Goal: Task Accomplishment & Management: Use online tool/utility

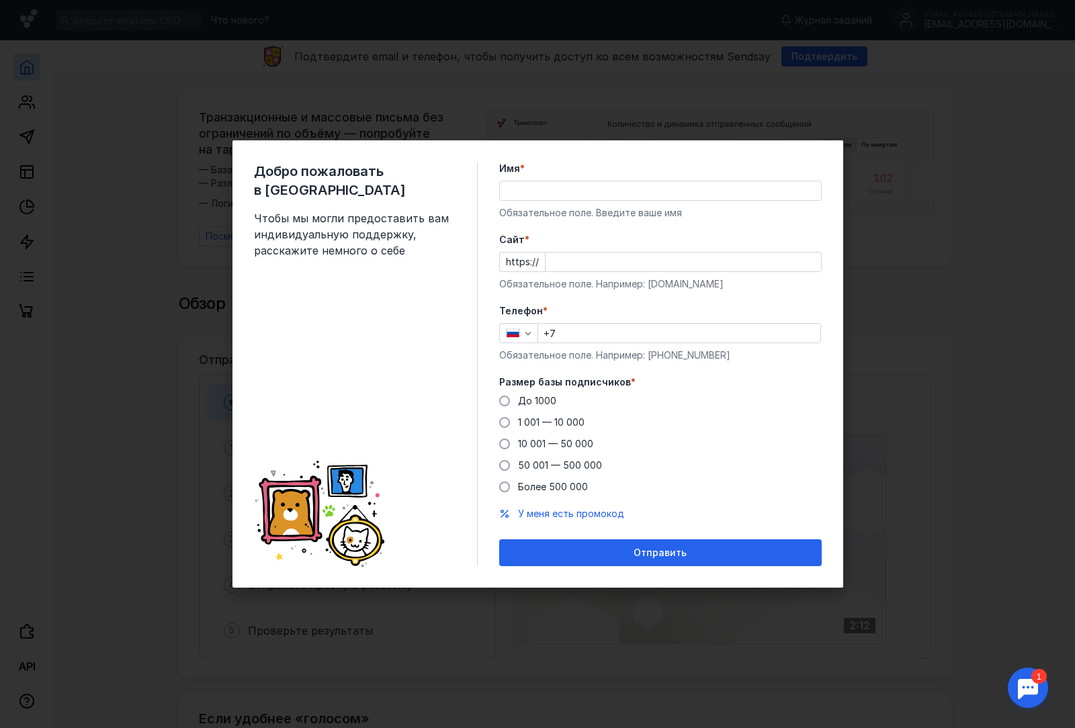
click at [587, 190] on input "Имя *" at bounding box center [660, 190] width 321 height 19
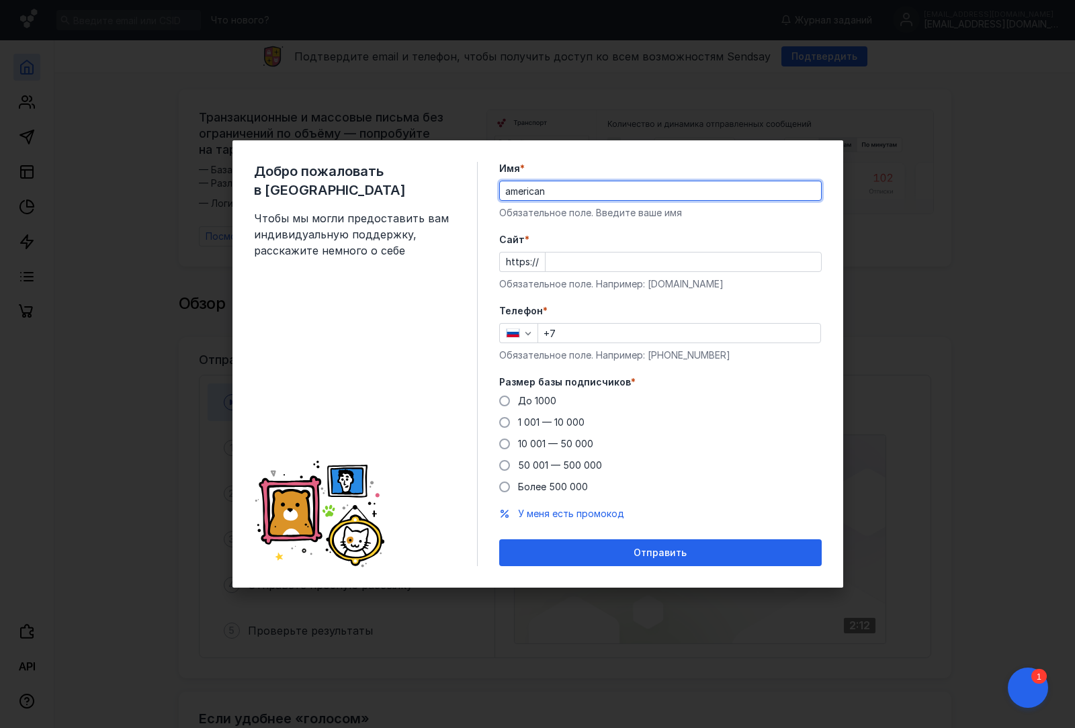
type input "americanhistory"
click at [662, 265] on input "Cайт *" at bounding box center [684, 262] width 276 height 19
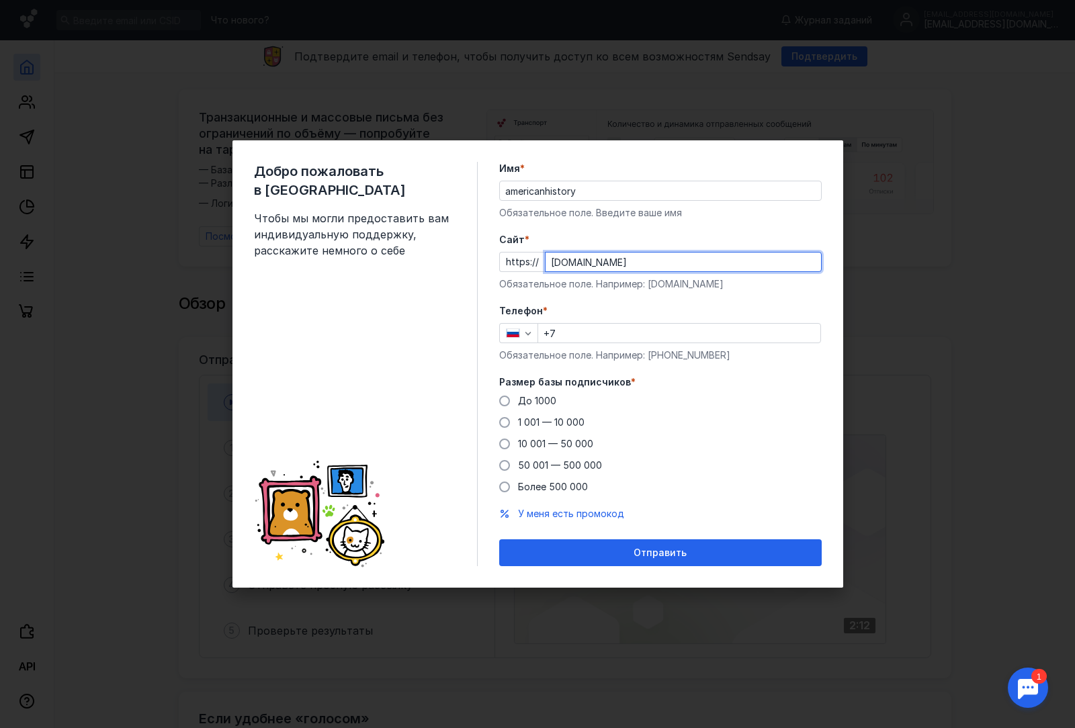
type input "[DOMAIN_NAME]"
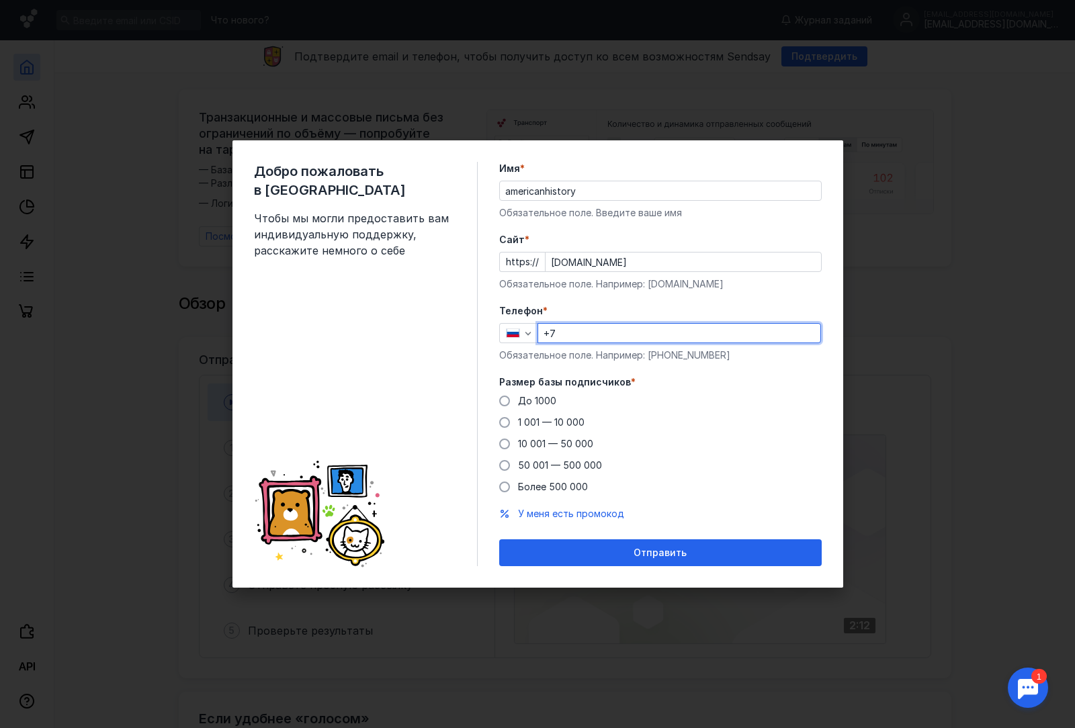
click at [624, 333] on input "+7" at bounding box center [679, 333] width 282 height 19
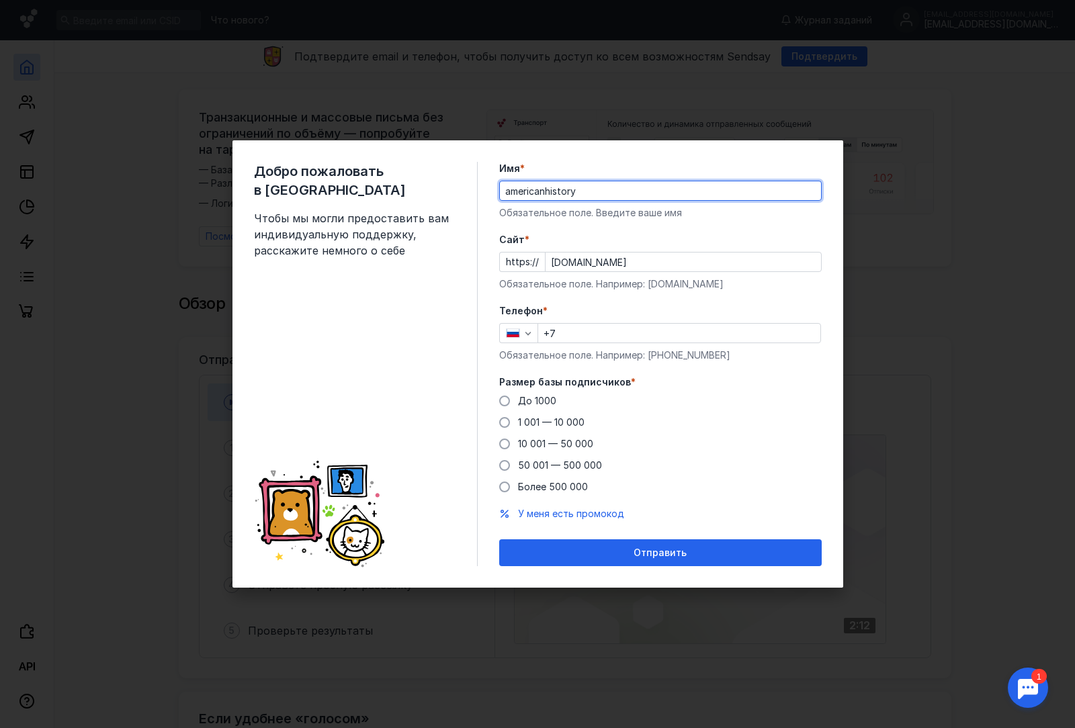
drag, startPoint x: 582, startPoint y: 194, endPoint x: 435, endPoint y: 191, distance: 147.2
click at [435, 191] on div "Добро пожаловать в Sendsay Чтобы мы могли предоставить вам индивидуальную подде…" at bounding box center [538, 364] width 611 height 448
type input "[PERSON_NAME]"
type input "[PHONE_NUMBER]"
click at [507, 403] on span at bounding box center [504, 401] width 11 height 11
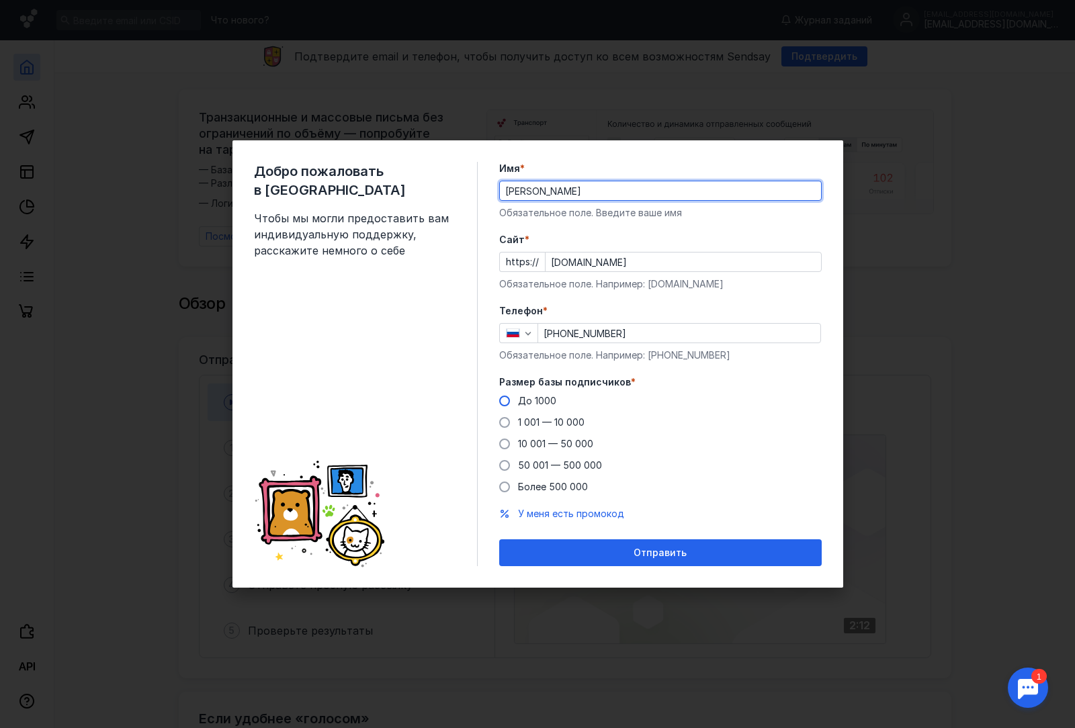
click at [0, 0] on input "До 1000" at bounding box center [0, 0] width 0 height 0
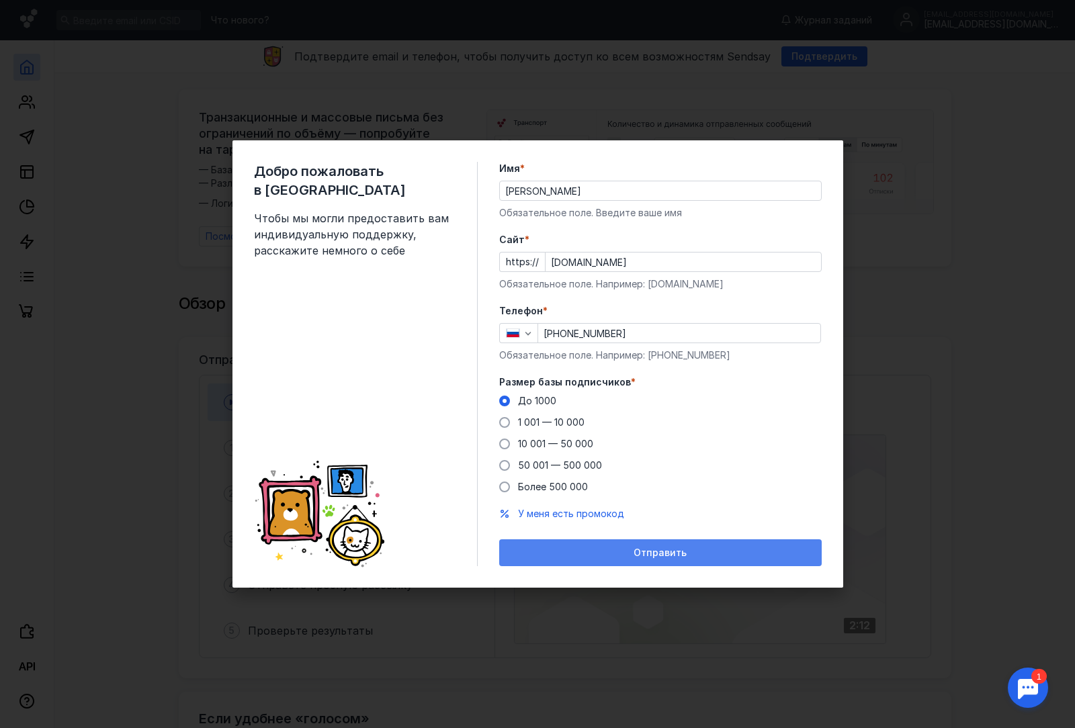
click at [654, 555] on span "Отправить" at bounding box center [660, 553] width 53 height 11
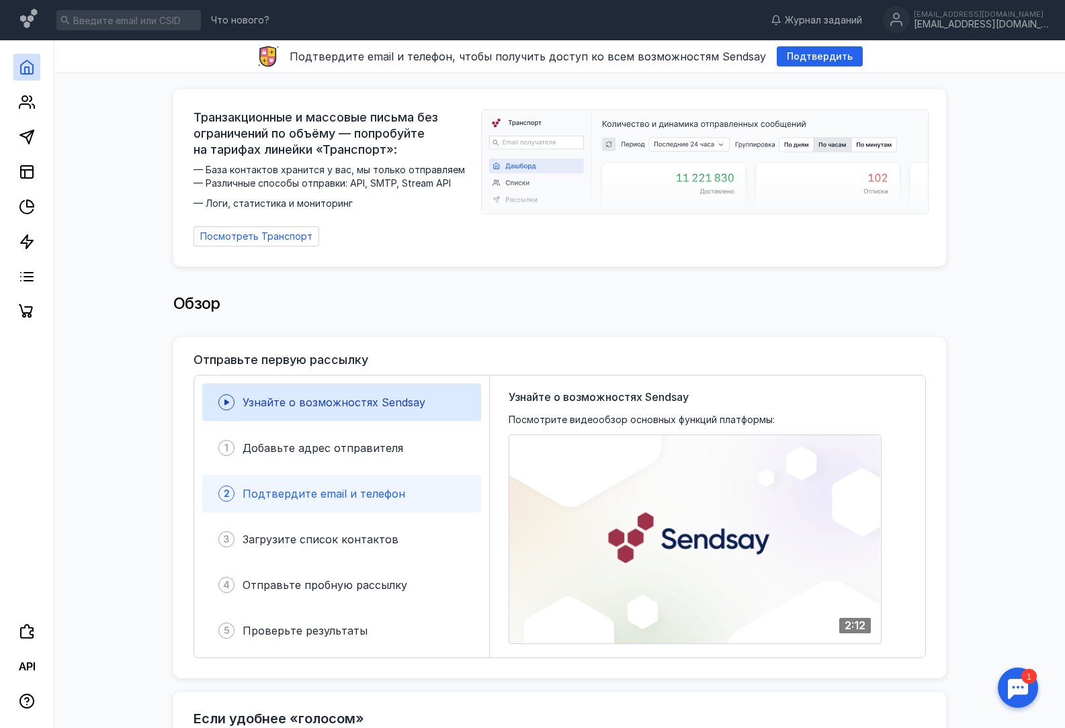
click at [288, 496] on div "2 Подтвердите email и телефон" at bounding box center [341, 494] width 279 height 38
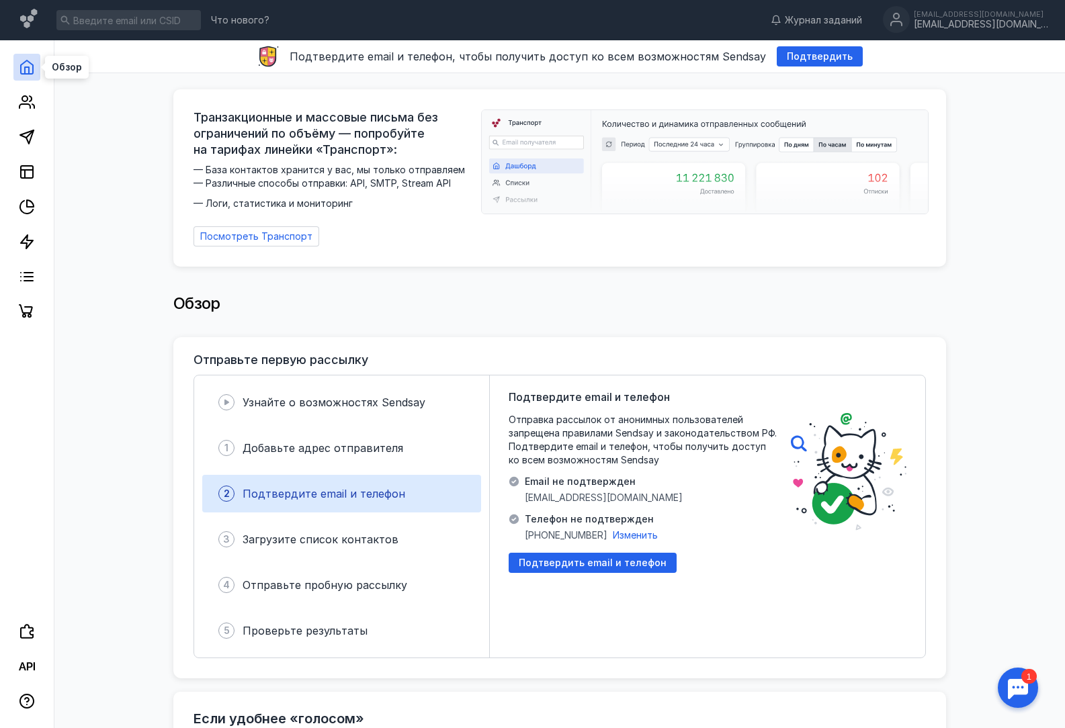
click at [28, 71] on icon at bounding box center [27, 67] width 16 height 16
click at [31, 281] on line at bounding box center [28, 281] width 9 height 0
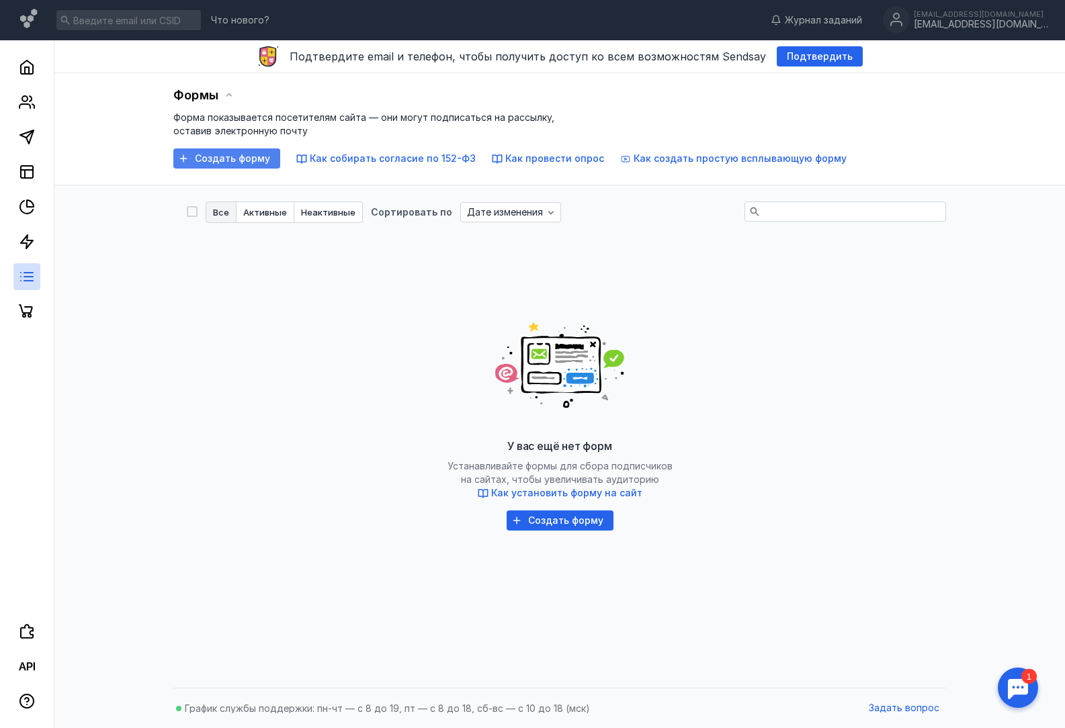
click at [255, 153] on span "Создать форму" at bounding box center [232, 158] width 75 height 11
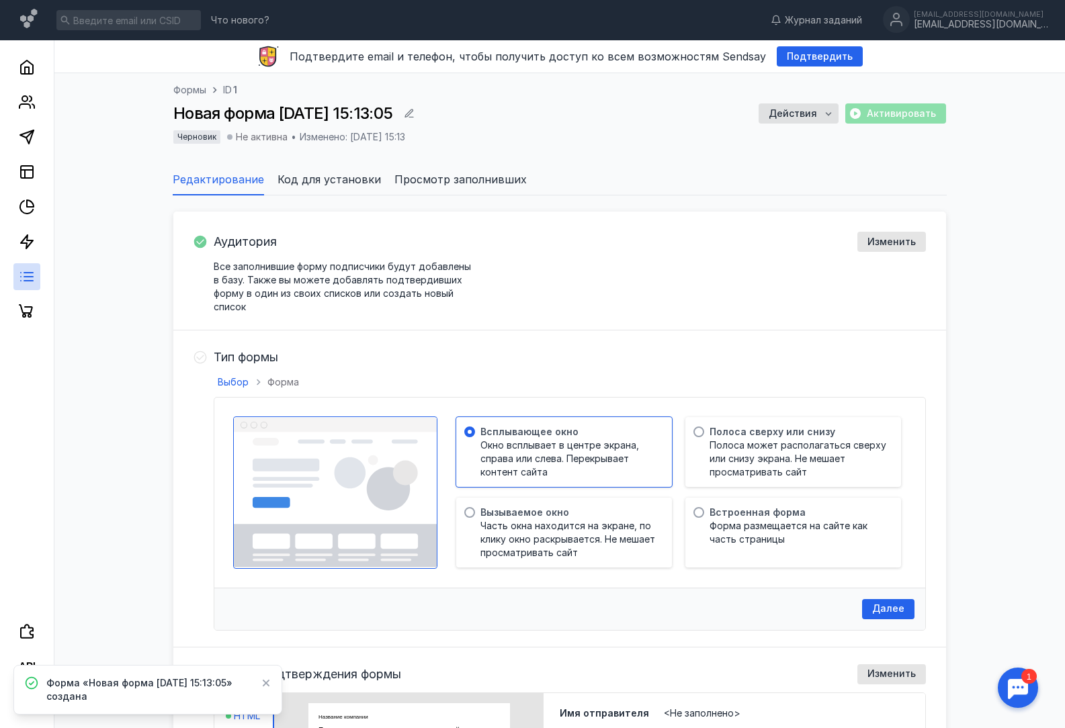
click at [323, 183] on span "Код для установки" at bounding box center [329, 179] width 103 height 16
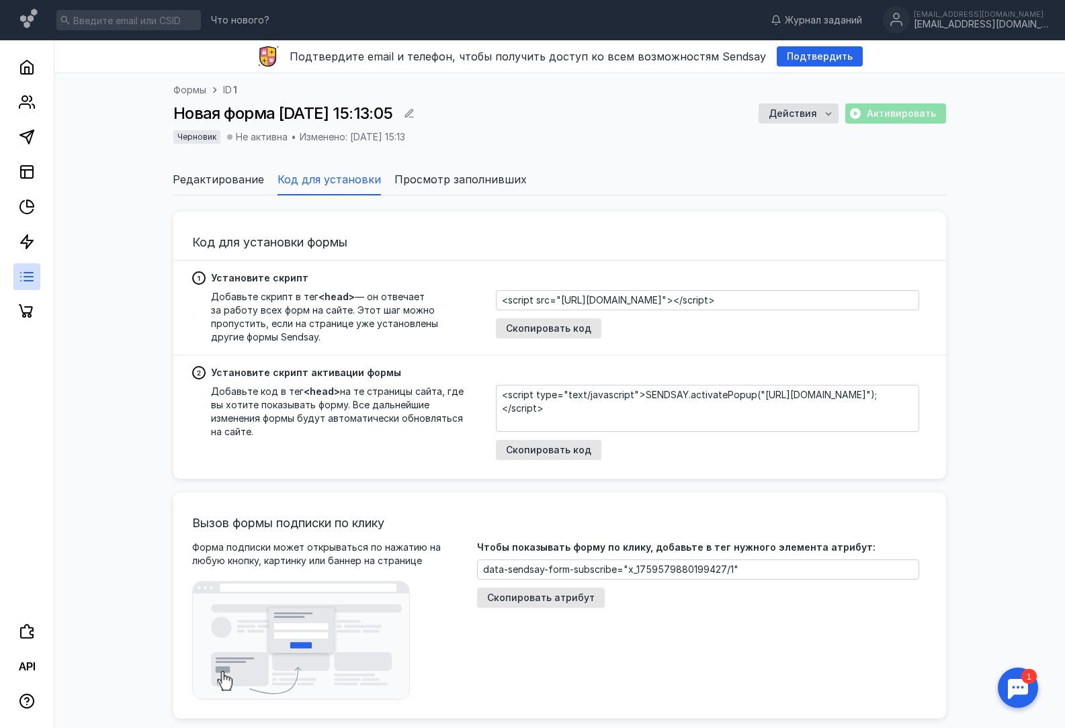
click at [214, 177] on span "Редактирование" at bounding box center [218, 179] width 91 height 16
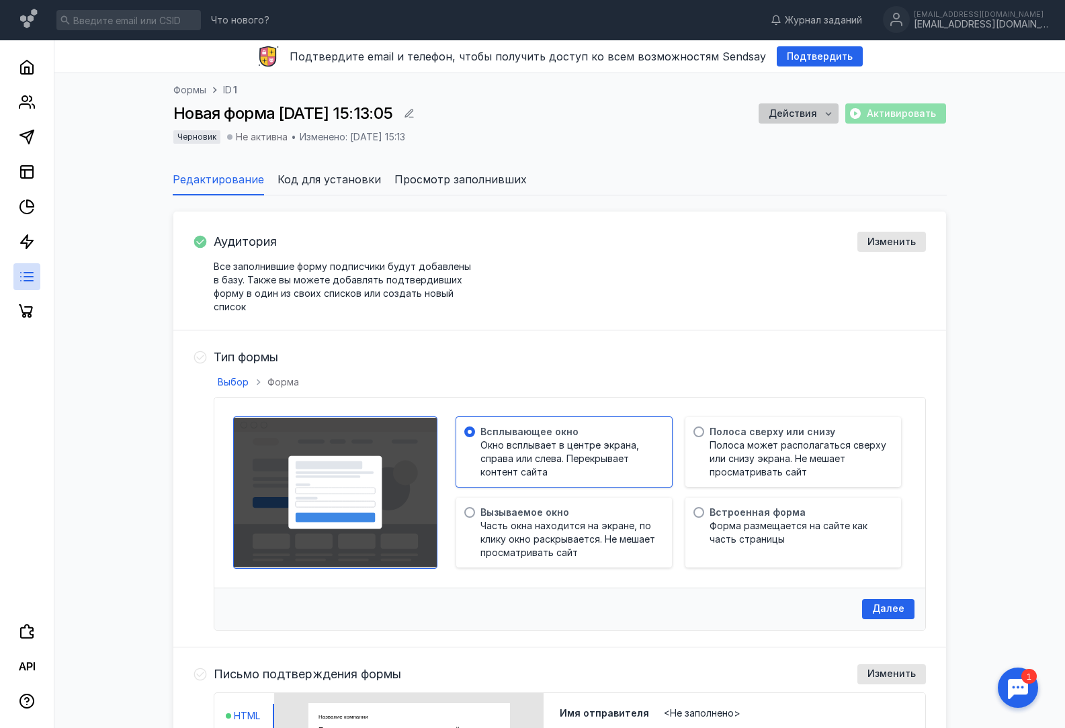
click at [839, 108] on div "Действия" at bounding box center [799, 113] width 80 height 20
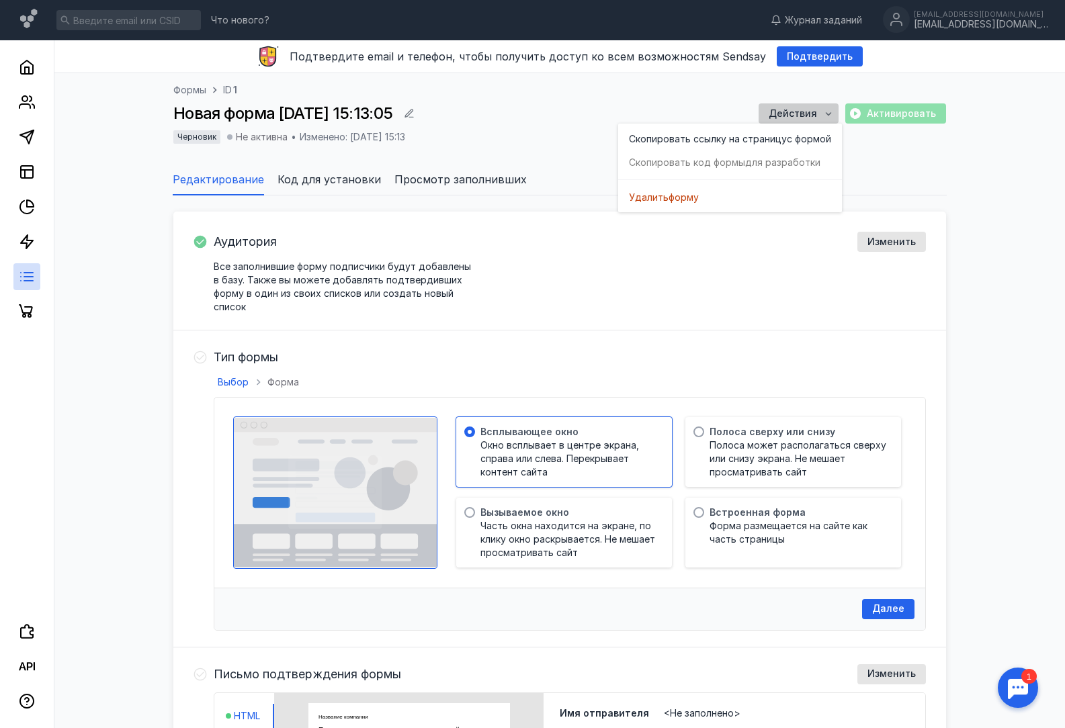
click at [833, 112] on icon "button" at bounding box center [828, 113] width 11 height 11
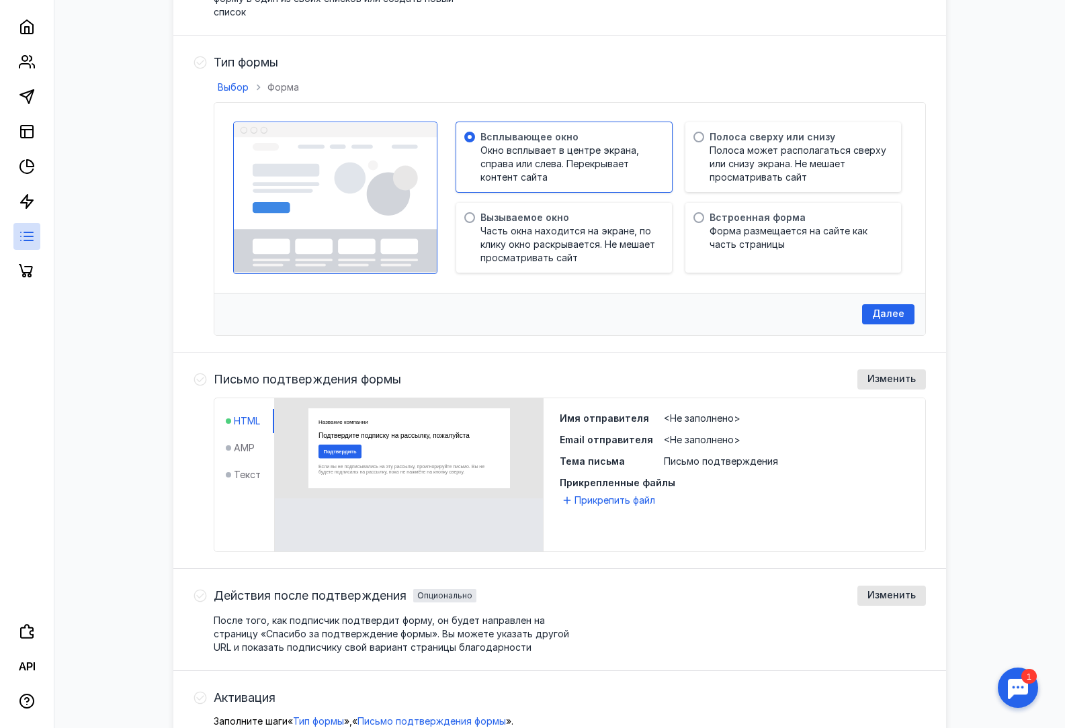
scroll to position [378, 0]
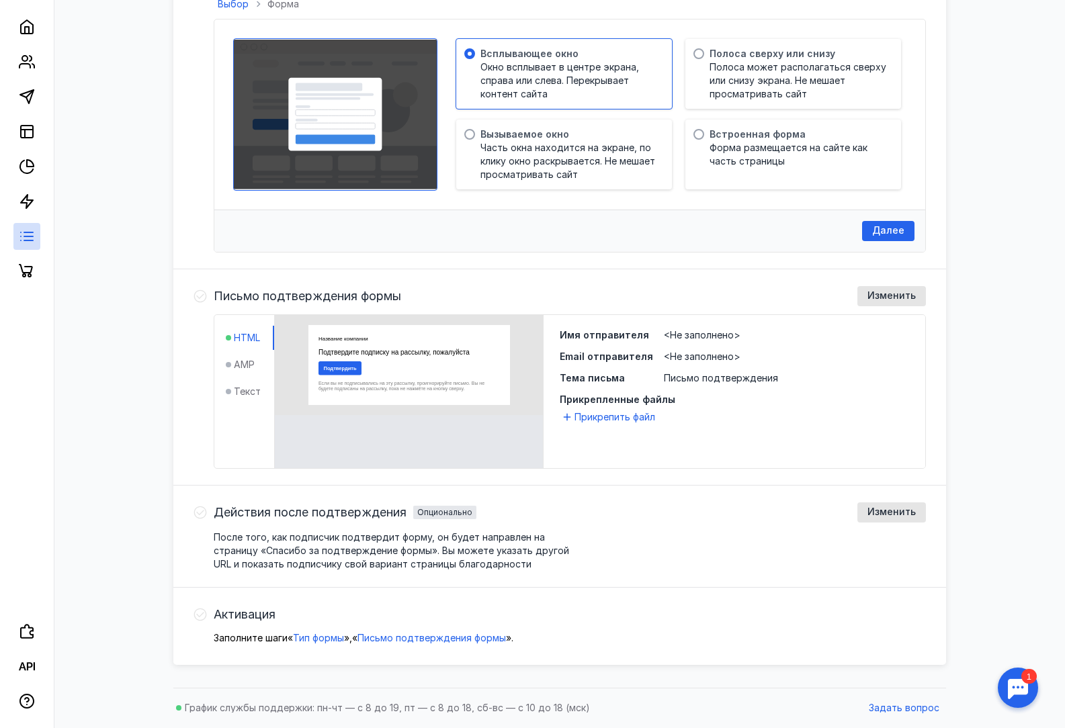
click at [239, 364] on ul "HTML AMP Текст" at bounding box center [250, 365] width 48 height 78
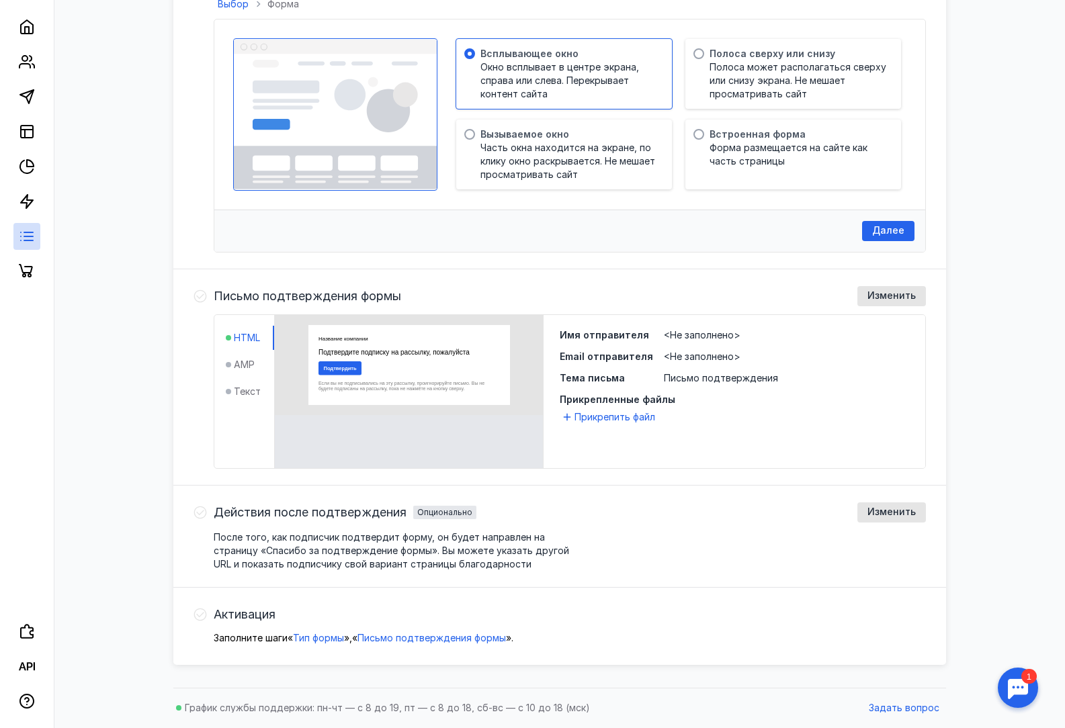
click at [229, 392] on ul "HTML AMP Текст" at bounding box center [250, 365] width 48 height 78
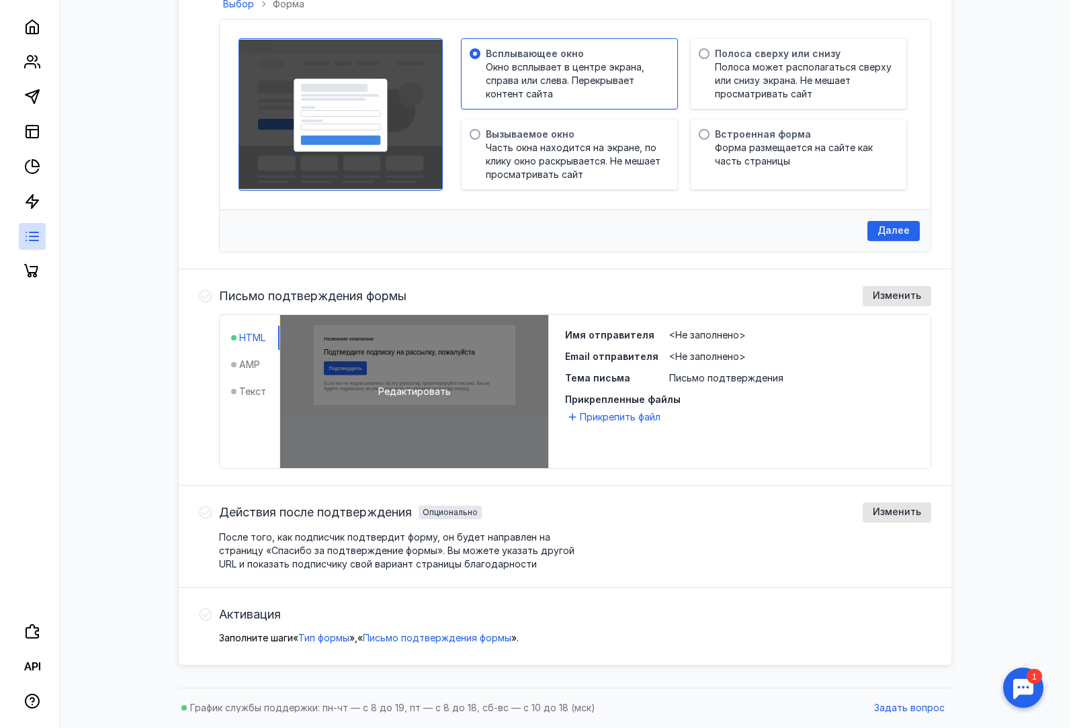
scroll to position [311, 0]
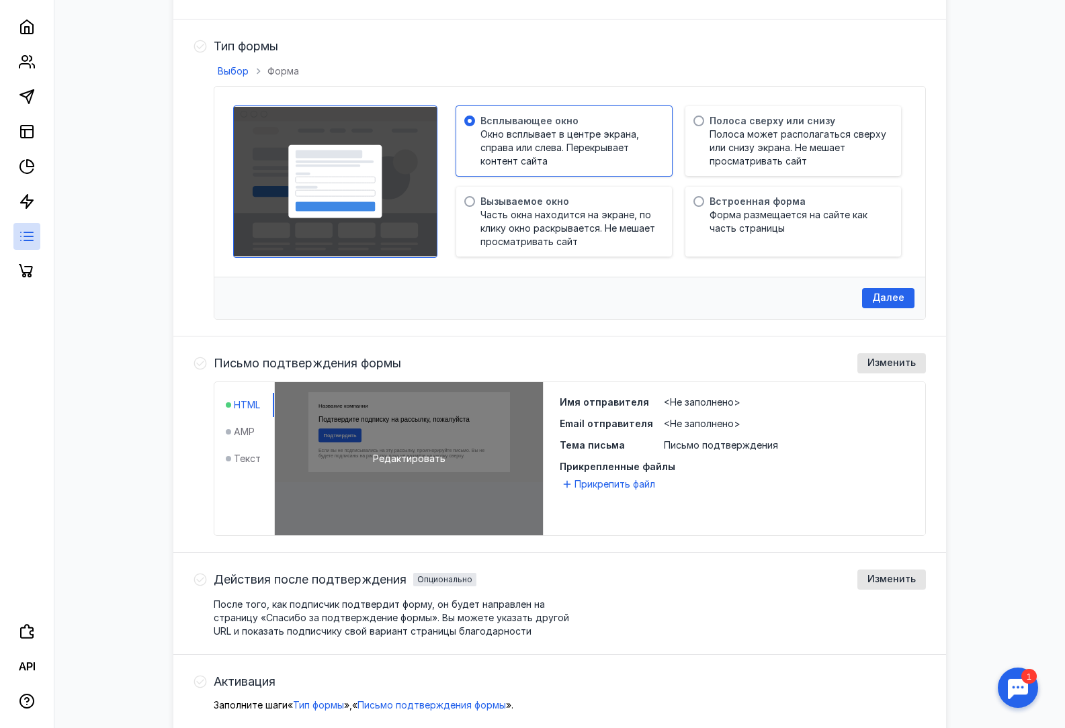
click at [385, 452] on span "Редактировать" at bounding box center [409, 458] width 73 height 13
